Goal: Transaction & Acquisition: Purchase product/service

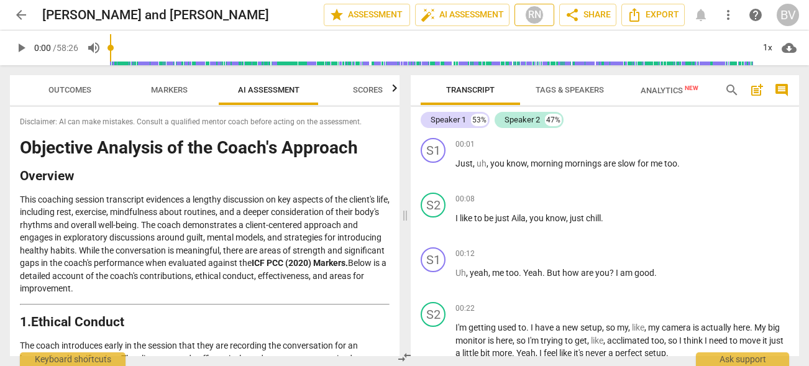
click at [530, 21] on div "RN" at bounding box center [534, 15] width 19 height 19
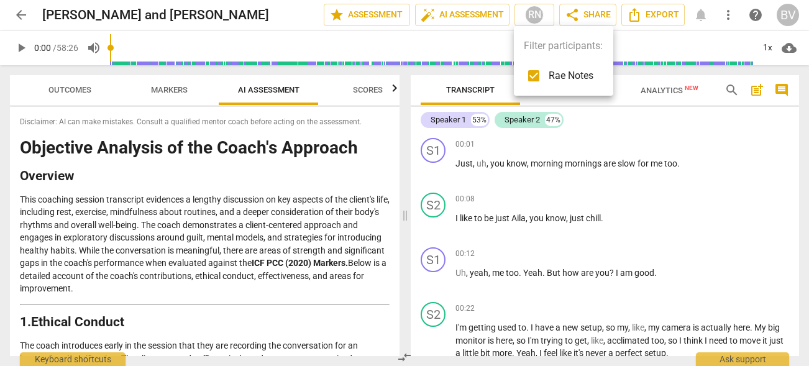
click at [645, 108] on div at bounding box center [404, 183] width 809 height 366
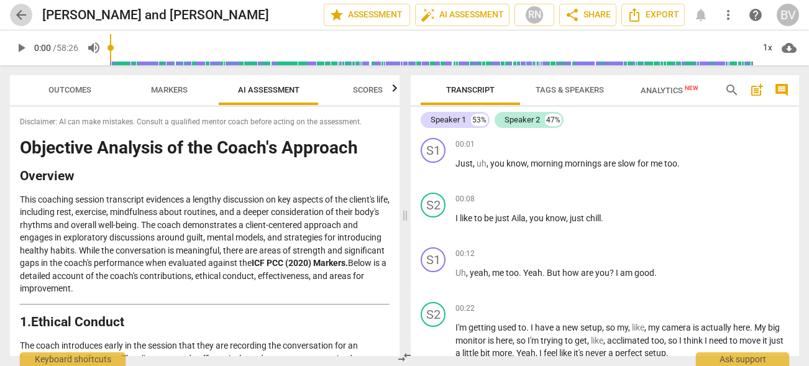
click at [19, 14] on span "arrow_back" at bounding box center [21, 14] width 15 height 15
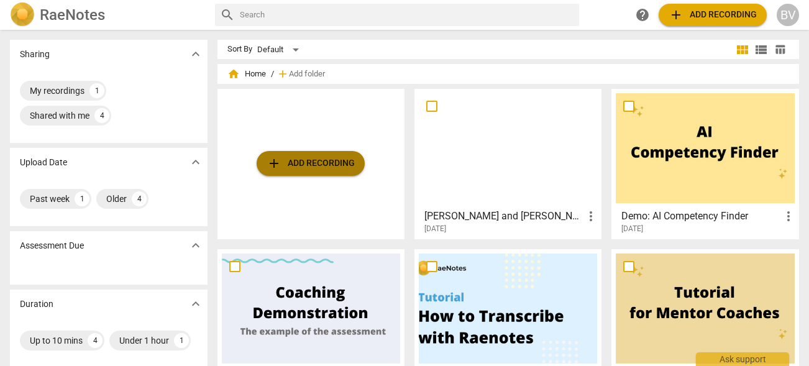
click at [293, 165] on span "add Add recording" at bounding box center [311, 163] width 88 height 15
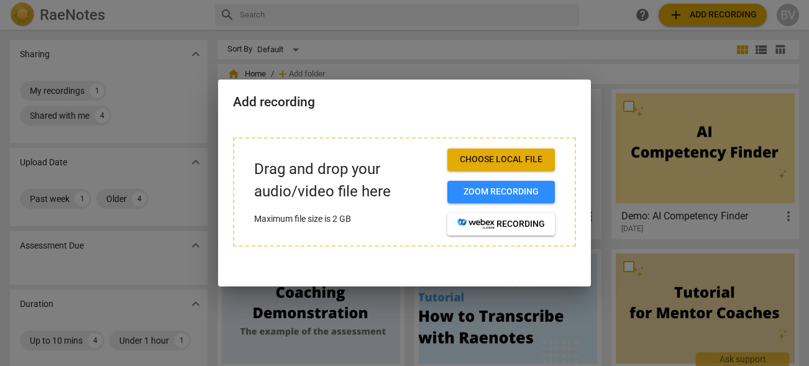
click at [497, 167] on button "Choose local file" at bounding box center [502, 160] width 108 height 22
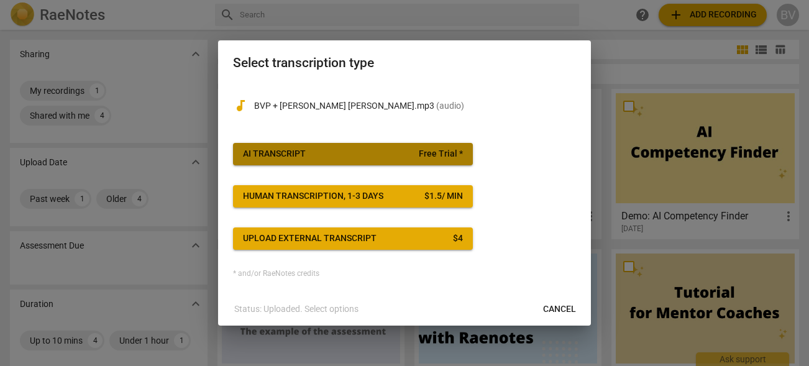
click at [399, 157] on span "AI Transcript Free Trial *" at bounding box center [353, 154] width 220 height 12
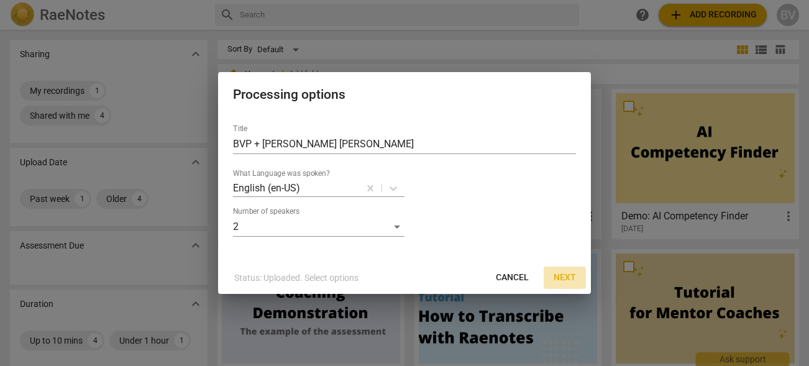
click at [571, 272] on span "Next" at bounding box center [565, 278] width 22 height 12
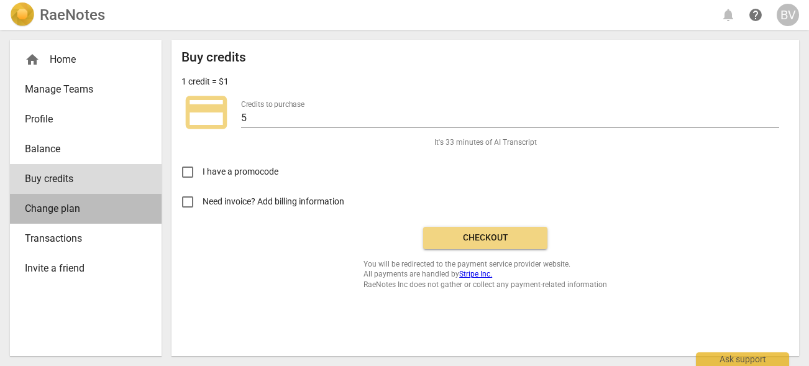
click at [61, 214] on span "Change plan" at bounding box center [81, 208] width 112 height 15
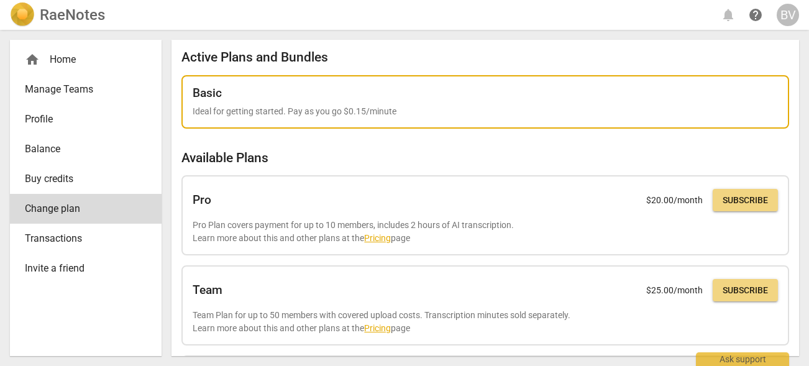
click at [444, 105] on p "Ideal for getting started. Pay as you go $0.15/minute" at bounding box center [486, 111] width 586 height 13
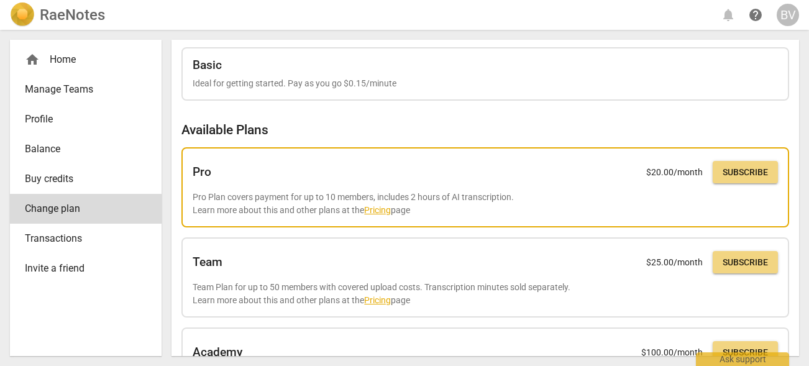
scroll to position [25, 0]
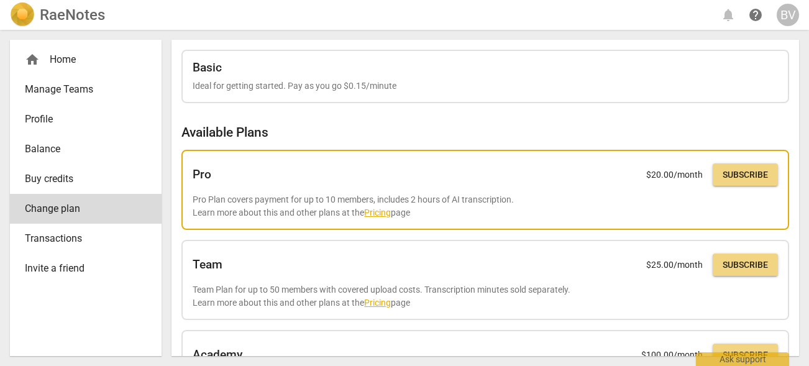
click at [383, 215] on link "Pricing" at bounding box center [377, 213] width 27 height 10
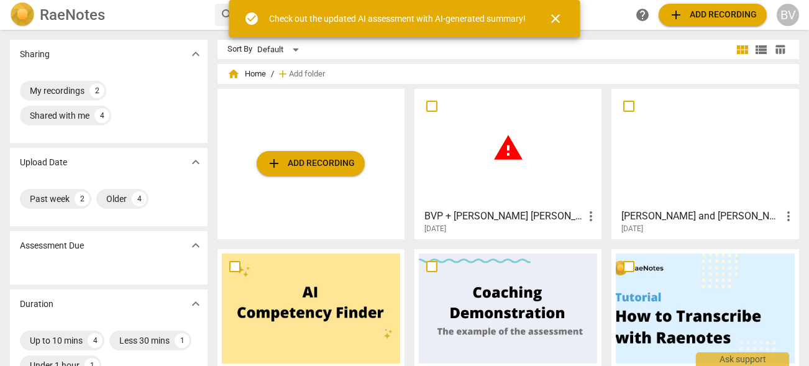
click at [502, 151] on span "warning" at bounding box center [508, 147] width 31 height 31
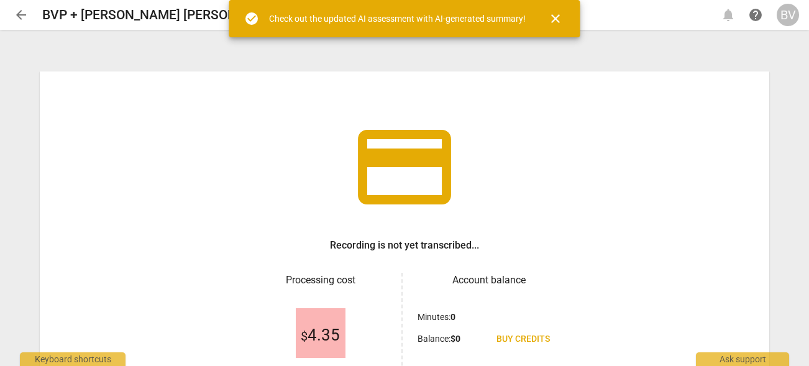
scroll to position [124, 0]
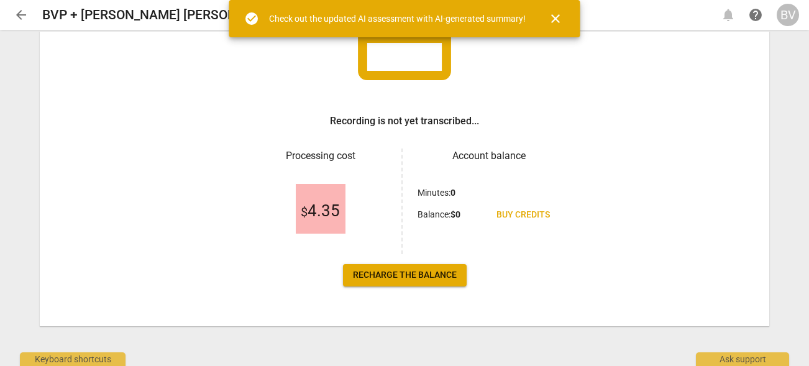
click at [409, 280] on span "Recharge the balance" at bounding box center [405, 275] width 104 height 12
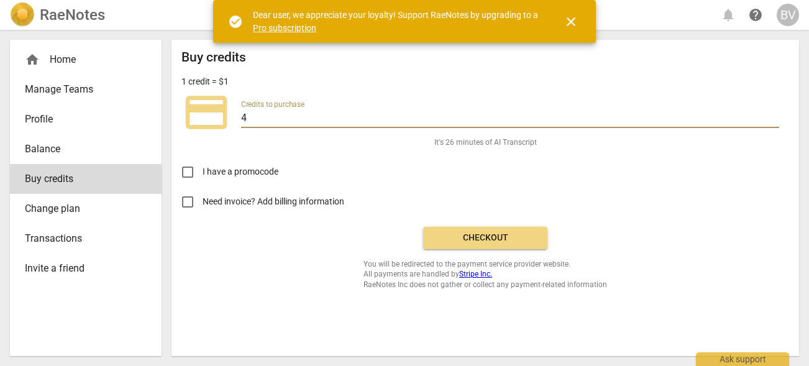
click at [775, 122] on input "4" at bounding box center [510, 119] width 538 height 18
click at [774, 115] on input "5" at bounding box center [510, 119] width 538 height 18
click at [774, 115] on input "6" at bounding box center [510, 119] width 538 height 18
click at [774, 115] on input "7" at bounding box center [510, 119] width 538 height 18
click at [774, 115] on input "8" at bounding box center [510, 119] width 538 height 18
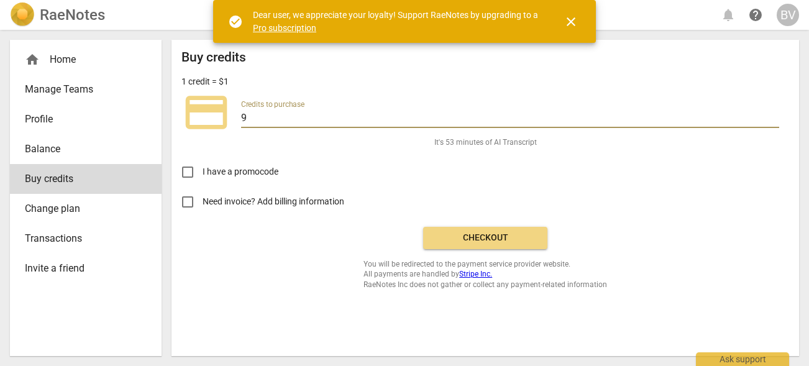
click at [774, 115] on input "9" at bounding box center [510, 119] width 538 height 18
type input "10"
click at [774, 115] on input "10" at bounding box center [510, 119] width 538 height 18
click at [483, 241] on span "Checkout" at bounding box center [485, 238] width 104 height 12
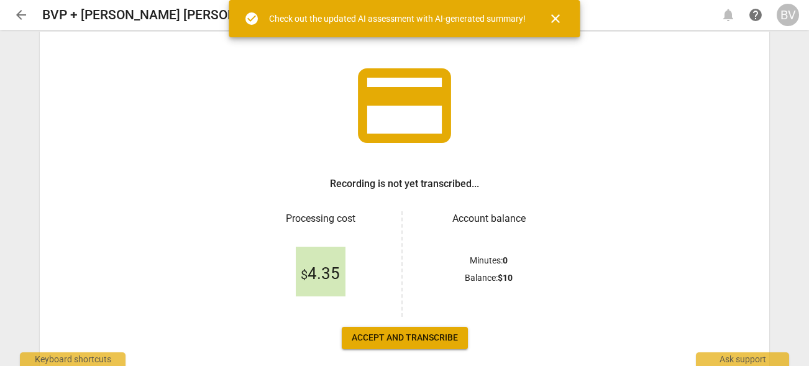
scroll to position [124, 0]
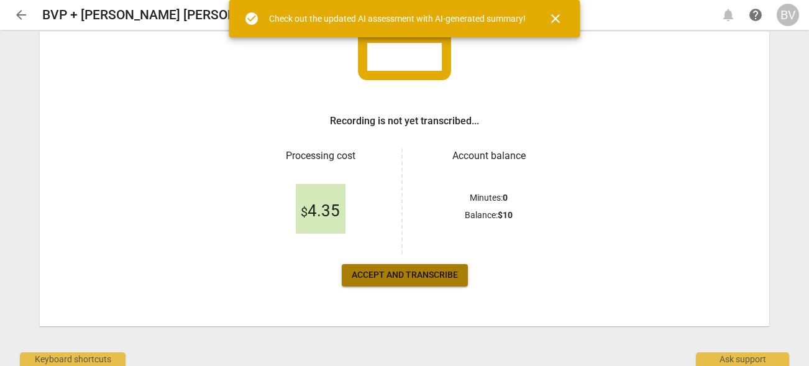
click at [395, 272] on span "Accept and transcribe" at bounding box center [405, 275] width 106 height 12
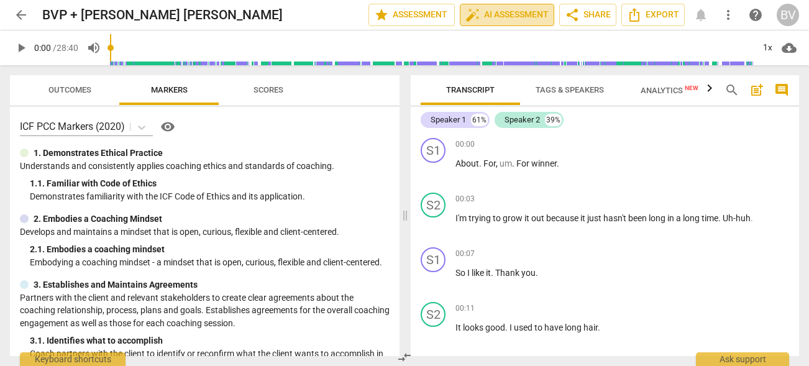
click at [499, 16] on span "auto_fix_high AI Assessment" at bounding box center [507, 14] width 83 height 15
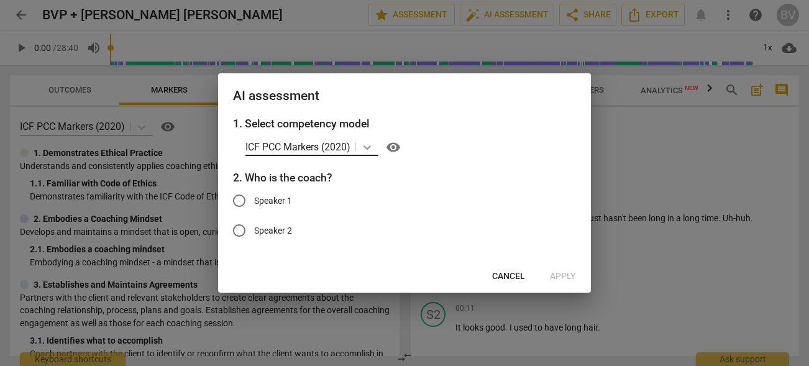
click at [370, 149] on icon at bounding box center [367, 147] width 12 height 12
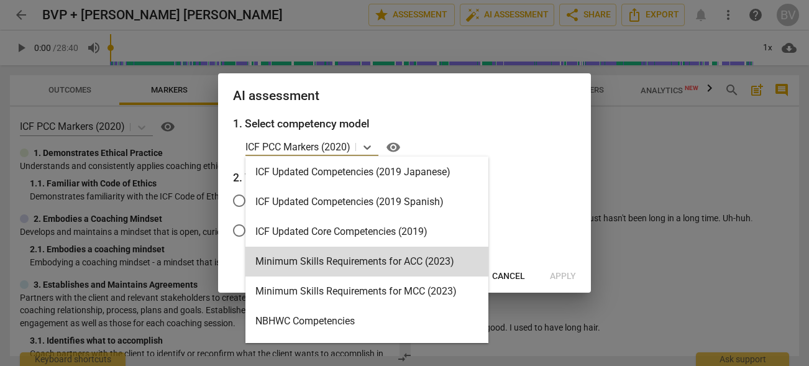
scroll to position [182, 0]
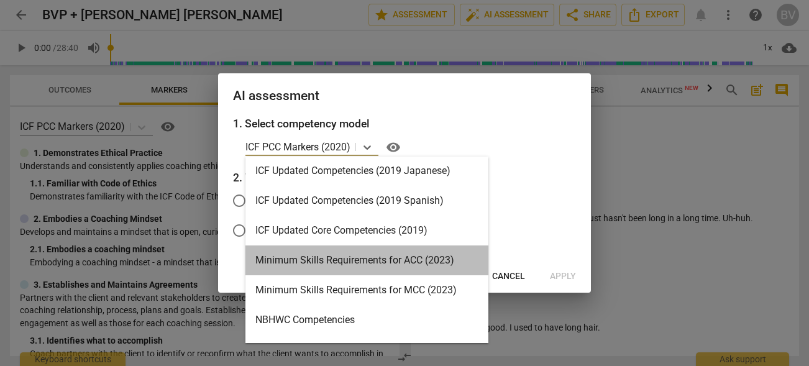
click at [362, 264] on div "Minimum Skills Requirements for ACC (2023)" at bounding box center [367, 261] width 243 height 30
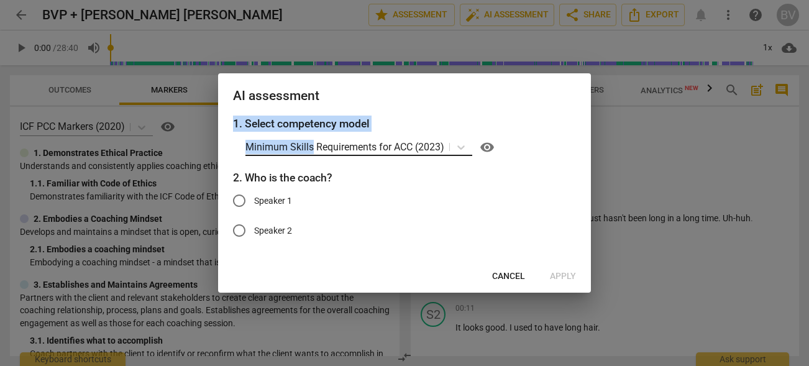
drag, startPoint x: 378, startPoint y: 92, endPoint x: 310, endPoint y: 147, distance: 87.1
click at [311, 147] on div "AI assessment 1. Select competency model Minimum Skills Requirements for ACC (2…" at bounding box center [404, 182] width 373 height 219
click at [513, 272] on span "Cancel" at bounding box center [508, 276] width 33 height 12
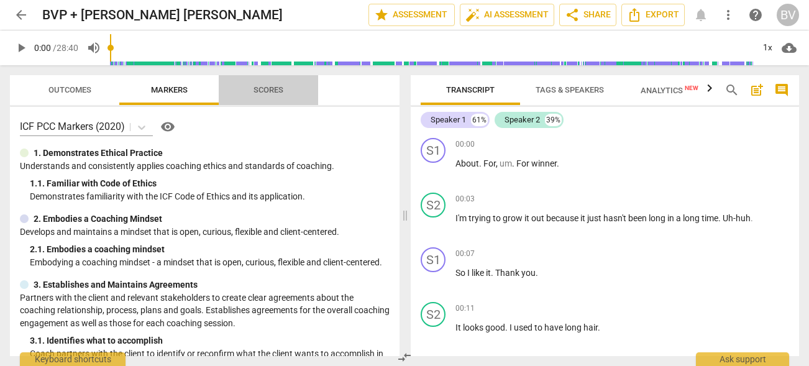
click at [274, 91] on span "Scores" at bounding box center [269, 89] width 30 height 9
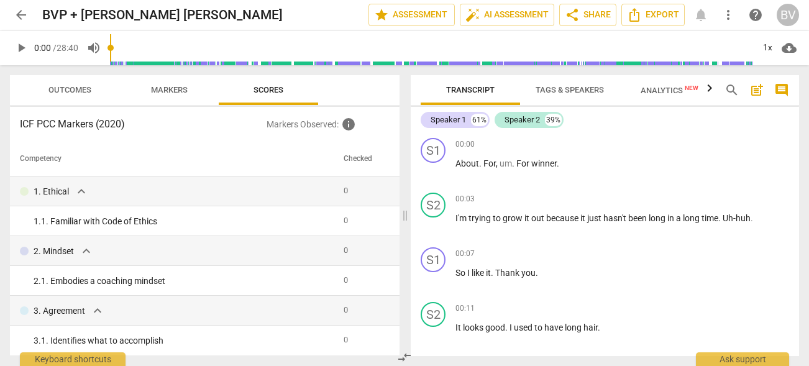
click at [173, 96] on span "Markers" at bounding box center [169, 90] width 67 height 17
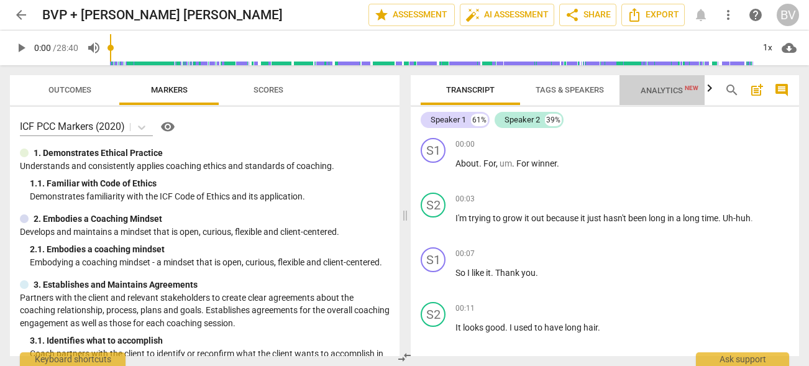
click at [663, 91] on span "Analytics New" at bounding box center [670, 90] width 58 height 9
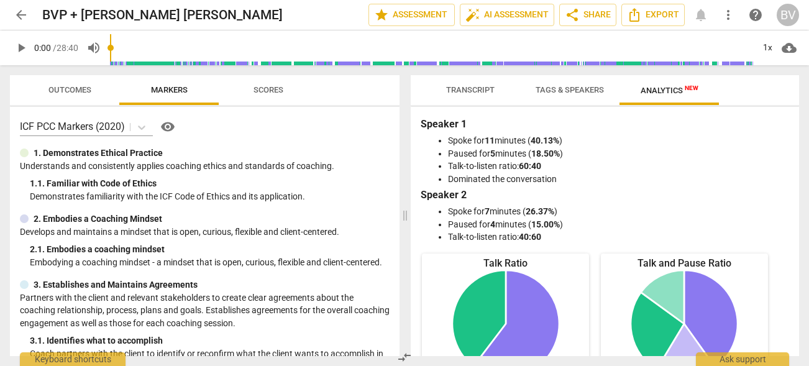
click at [467, 94] on span "Transcript" at bounding box center [470, 89] width 48 height 9
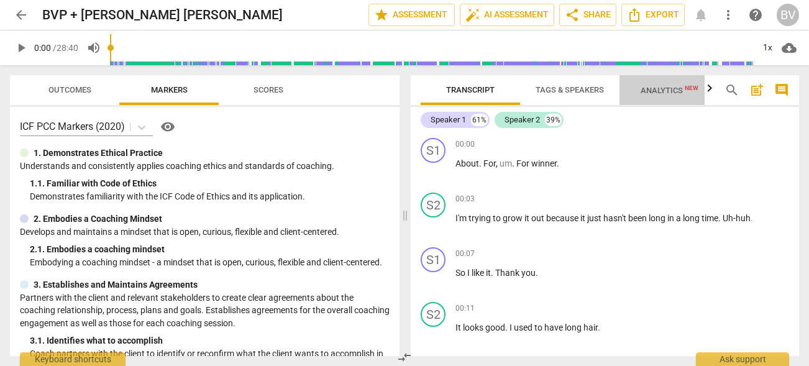
click at [663, 92] on span "Analytics New" at bounding box center [670, 90] width 58 height 9
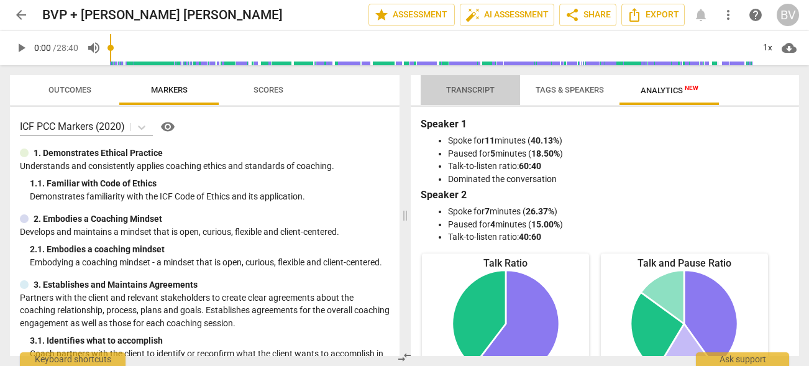
click at [468, 92] on span "Transcript" at bounding box center [470, 89] width 48 height 9
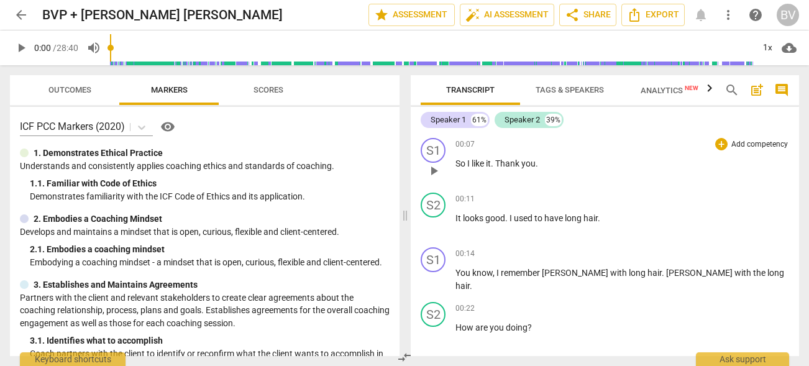
scroll to position [0, 0]
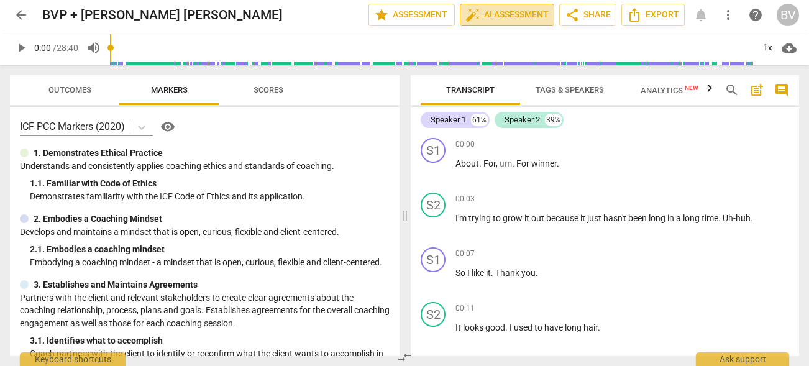
click at [487, 13] on span "auto_fix_high AI Assessment" at bounding box center [507, 14] width 83 height 15
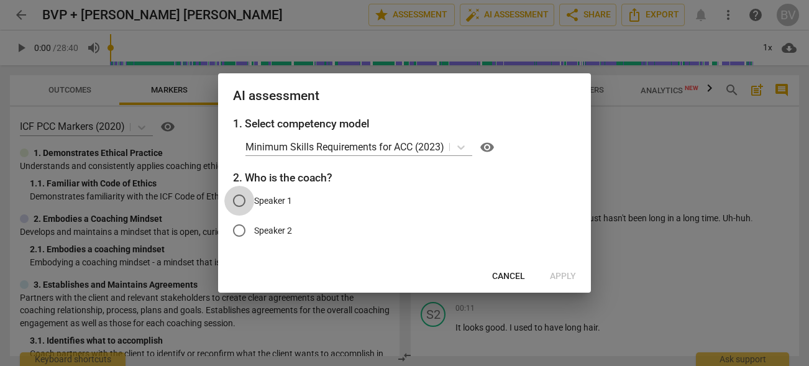
click at [238, 200] on input "Speaker 1" at bounding box center [239, 201] width 30 height 30
radio input "true"
click at [559, 280] on span "Apply" at bounding box center [563, 276] width 26 height 12
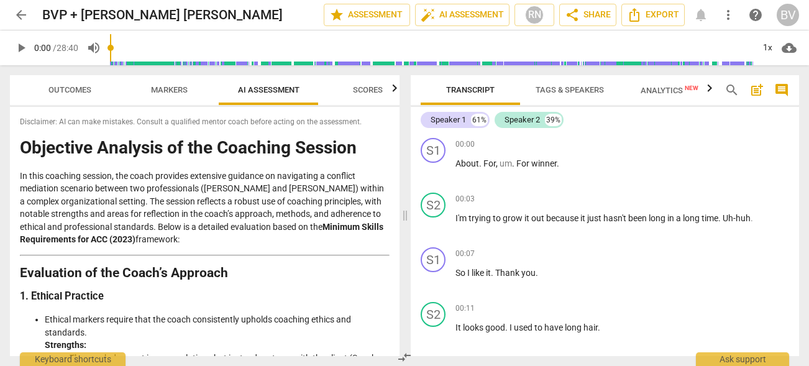
click at [21, 13] on span "arrow_back" at bounding box center [21, 14] width 15 height 15
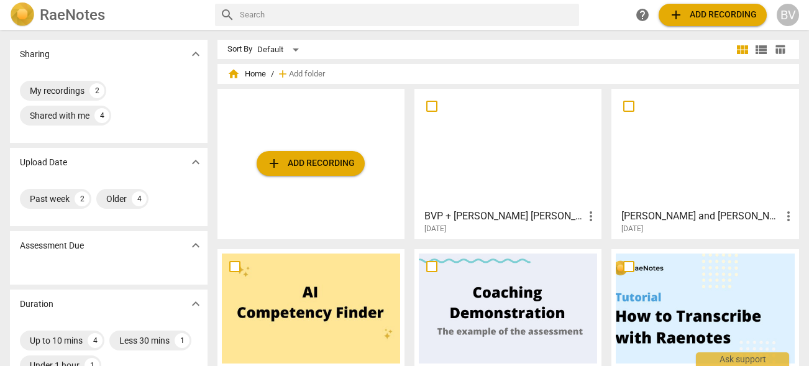
click at [701, 126] on div at bounding box center [705, 148] width 178 height 110
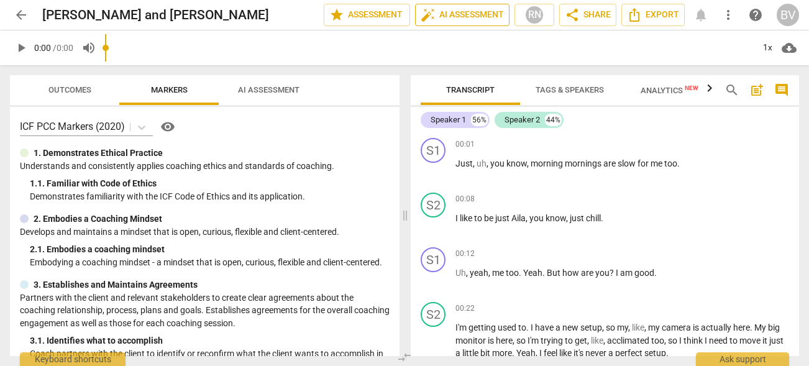
click at [451, 19] on span "auto_fix_high AI Assessment" at bounding box center [462, 14] width 83 height 15
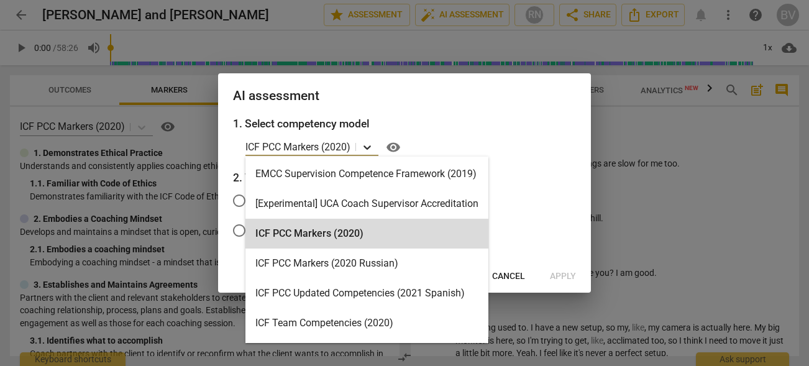
click at [363, 148] on icon at bounding box center [367, 147] width 12 height 12
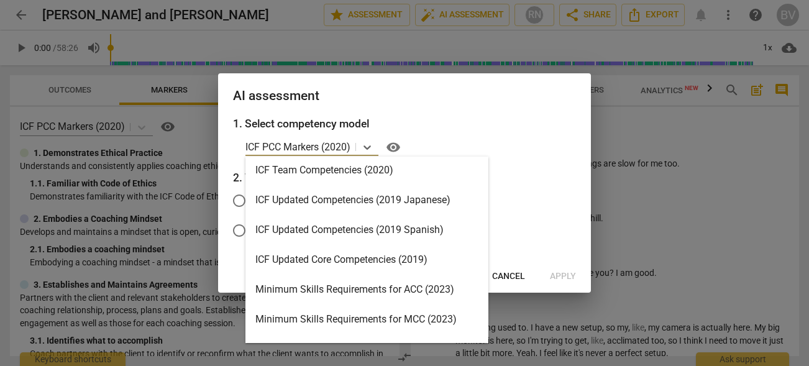
scroll to position [266, 0]
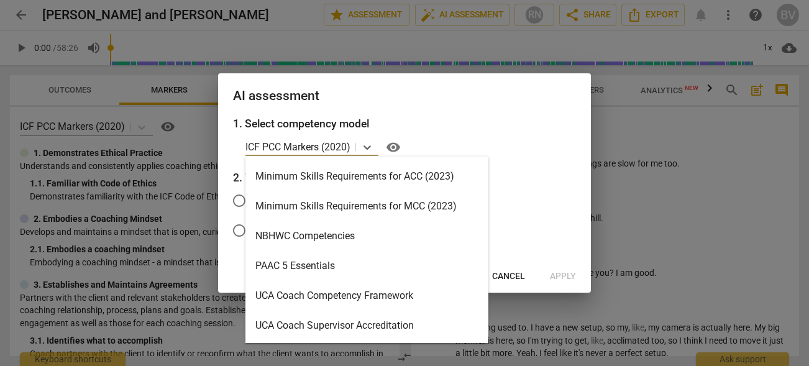
click at [292, 183] on div "Minimum Skills Requirements for ACC (2023)" at bounding box center [367, 177] width 243 height 30
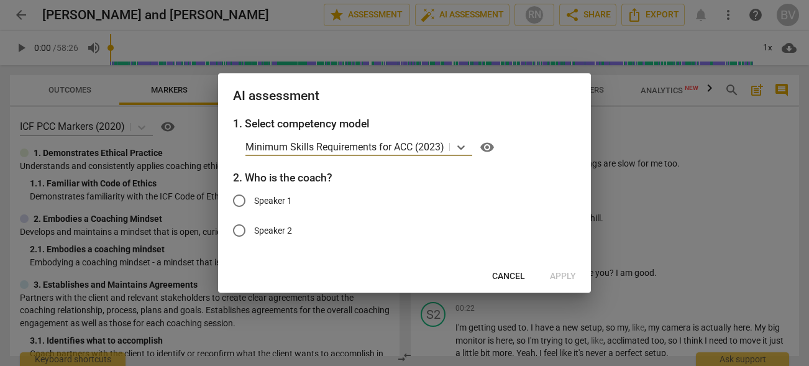
click at [501, 273] on span "Cancel" at bounding box center [508, 276] width 33 height 12
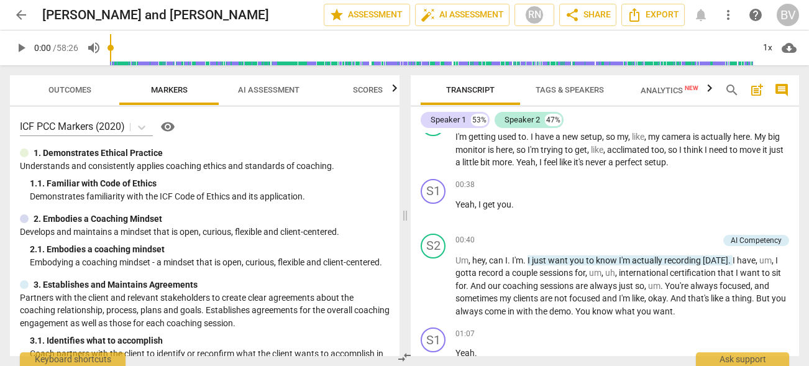
scroll to position [193, 0]
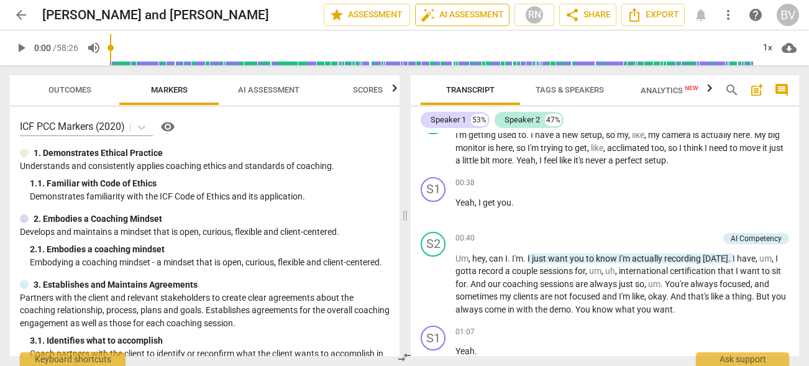
click at [435, 17] on span "auto_fix_high AI Assessment" at bounding box center [462, 14] width 83 height 15
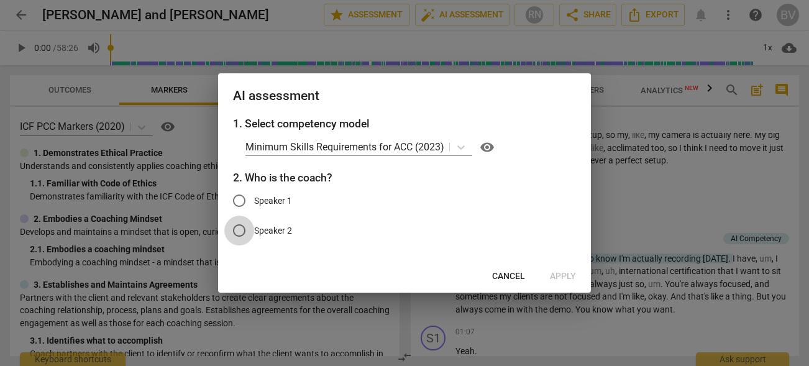
click at [248, 222] on input "Speaker 2" at bounding box center [239, 231] width 30 height 30
radio input "true"
click at [562, 275] on span "Apply" at bounding box center [563, 276] width 26 height 12
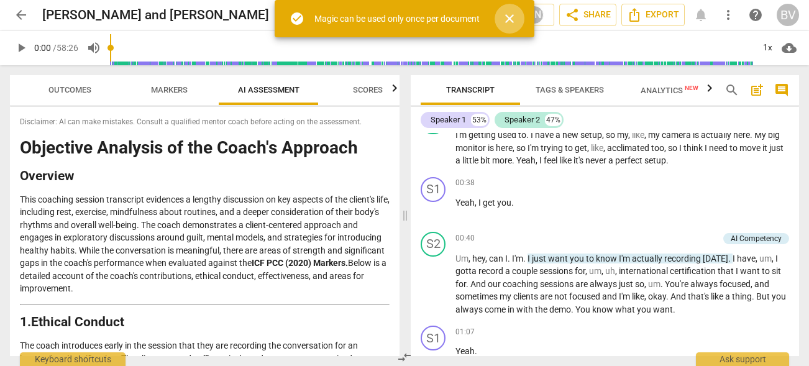
click at [510, 14] on span "close" at bounding box center [509, 18] width 15 height 15
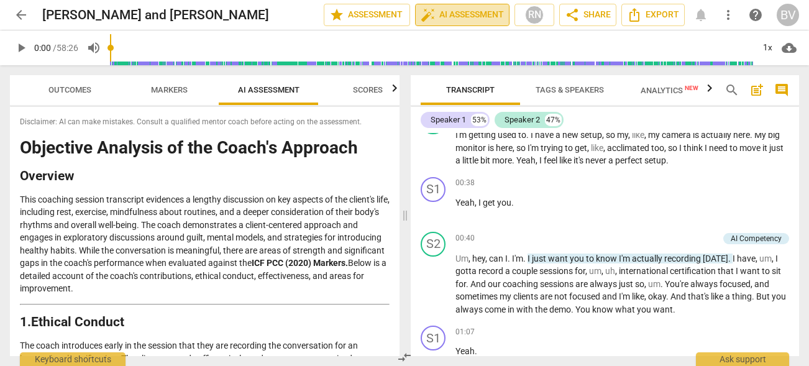
click at [436, 10] on span "auto_fix_high AI Assessment" at bounding box center [462, 14] width 83 height 15
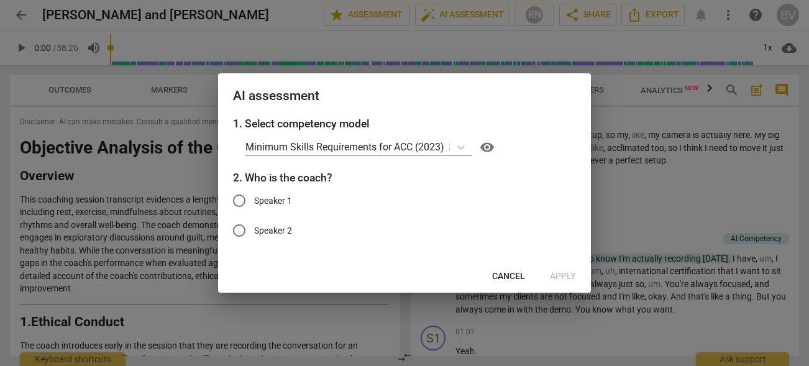
click at [267, 231] on span "Speaker 2" at bounding box center [273, 230] width 38 height 13
click at [254, 231] on input "Speaker 2" at bounding box center [239, 231] width 30 height 30
radio input "true"
click at [559, 277] on span "Apply" at bounding box center [563, 276] width 26 height 12
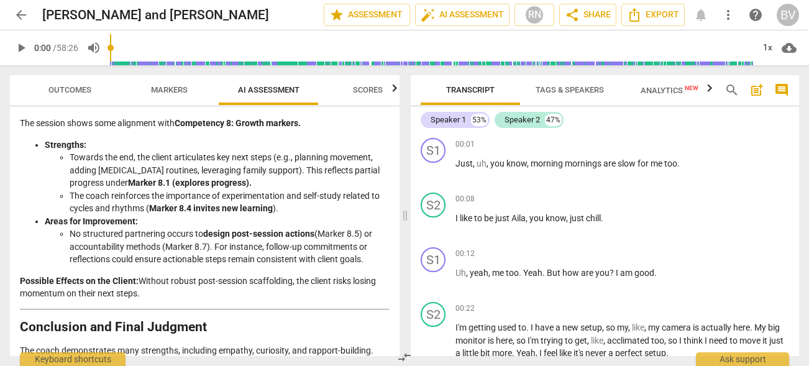
scroll to position [2294, 0]
